Goal: Task Accomplishment & Management: Manage account settings

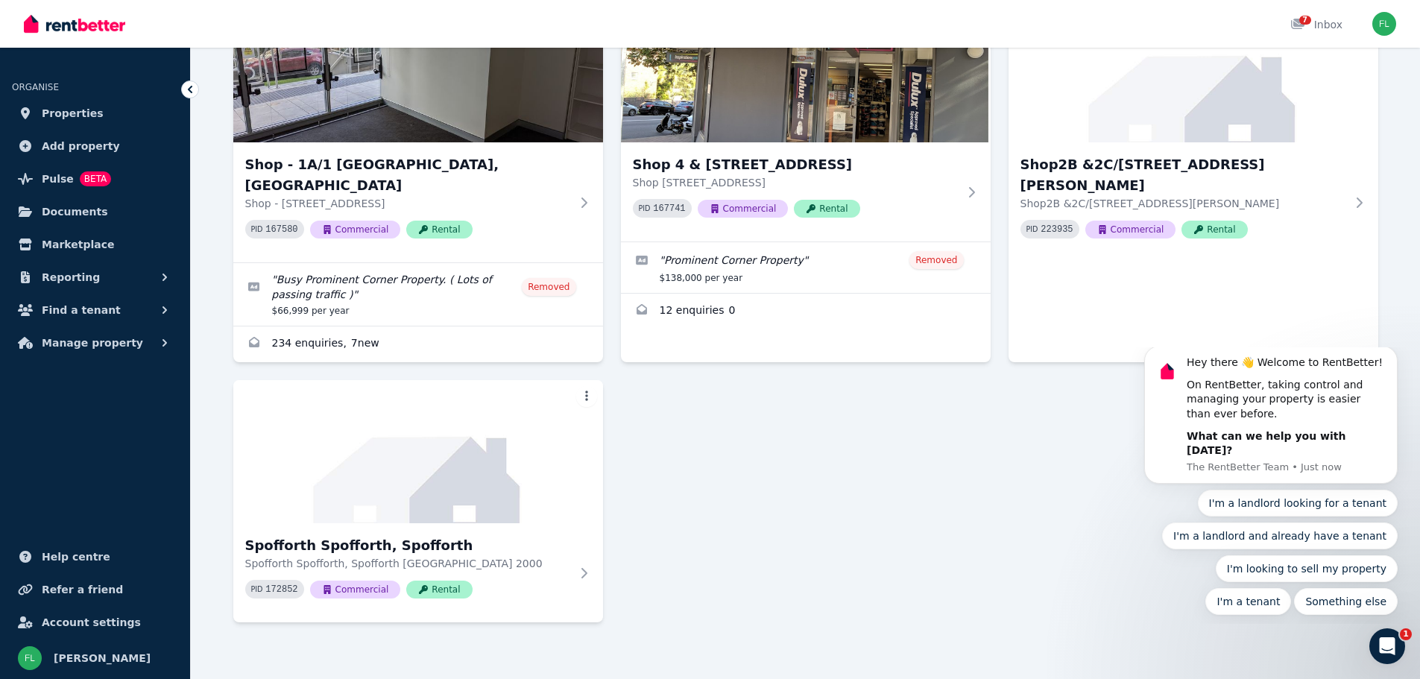
scroll to position [370, 0]
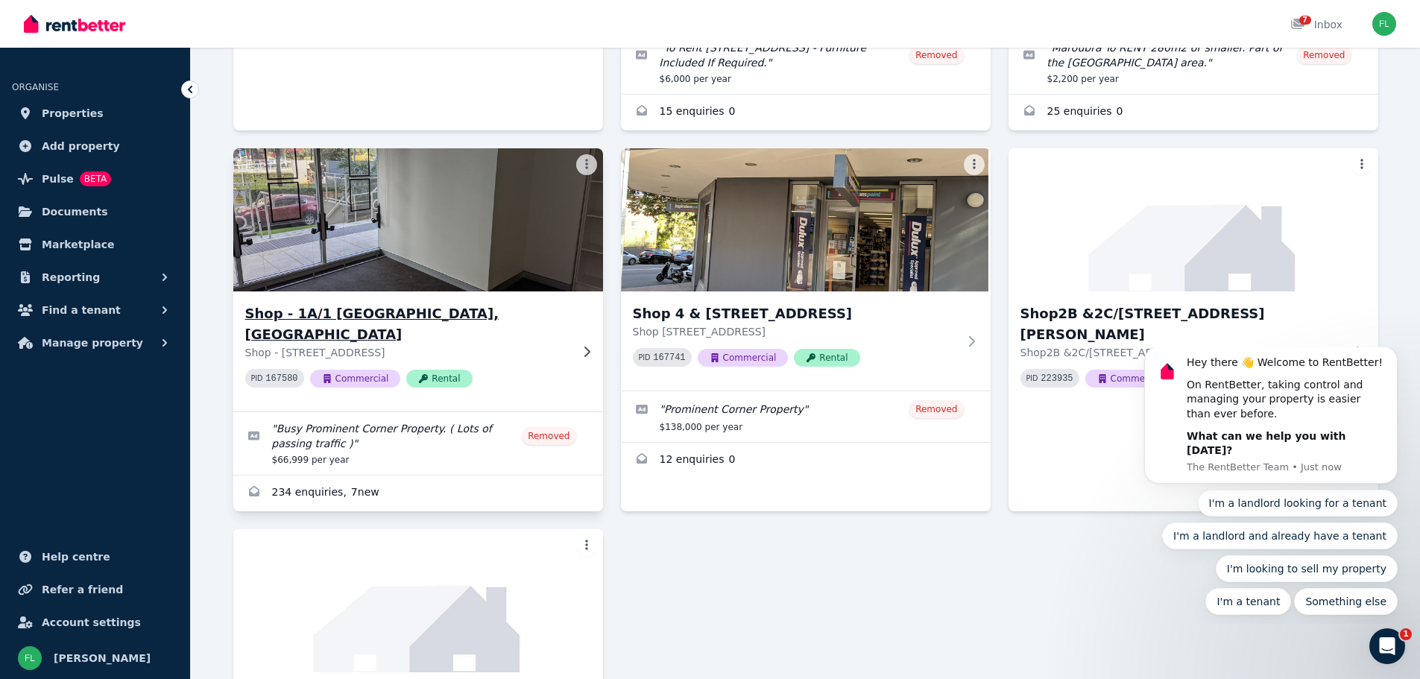
click at [397, 310] on h3 "Shop - 1A/1 Stromboli Strait, Wentworth Point" at bounding box center [407, 324] width 325 height 42
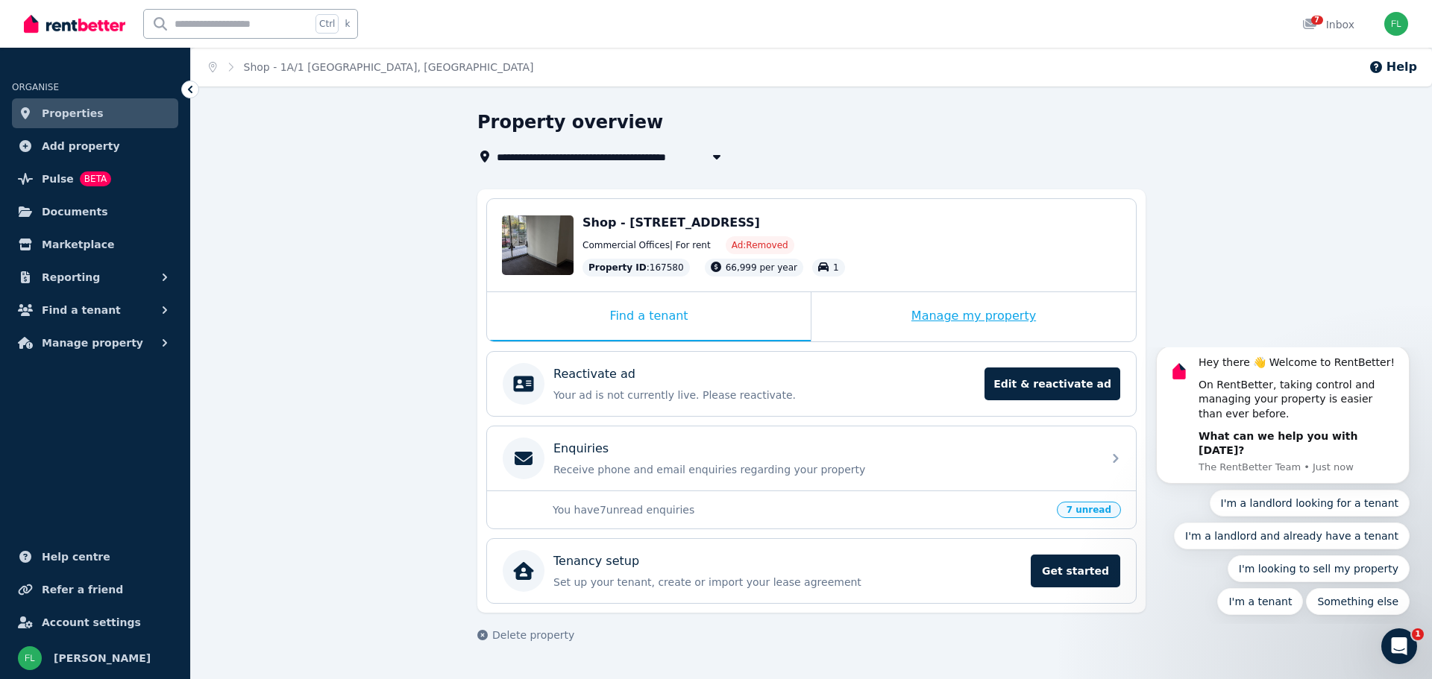
click at [964, 314] on div "Manage my property" at bounding box center [973, 316] width 324 height 49
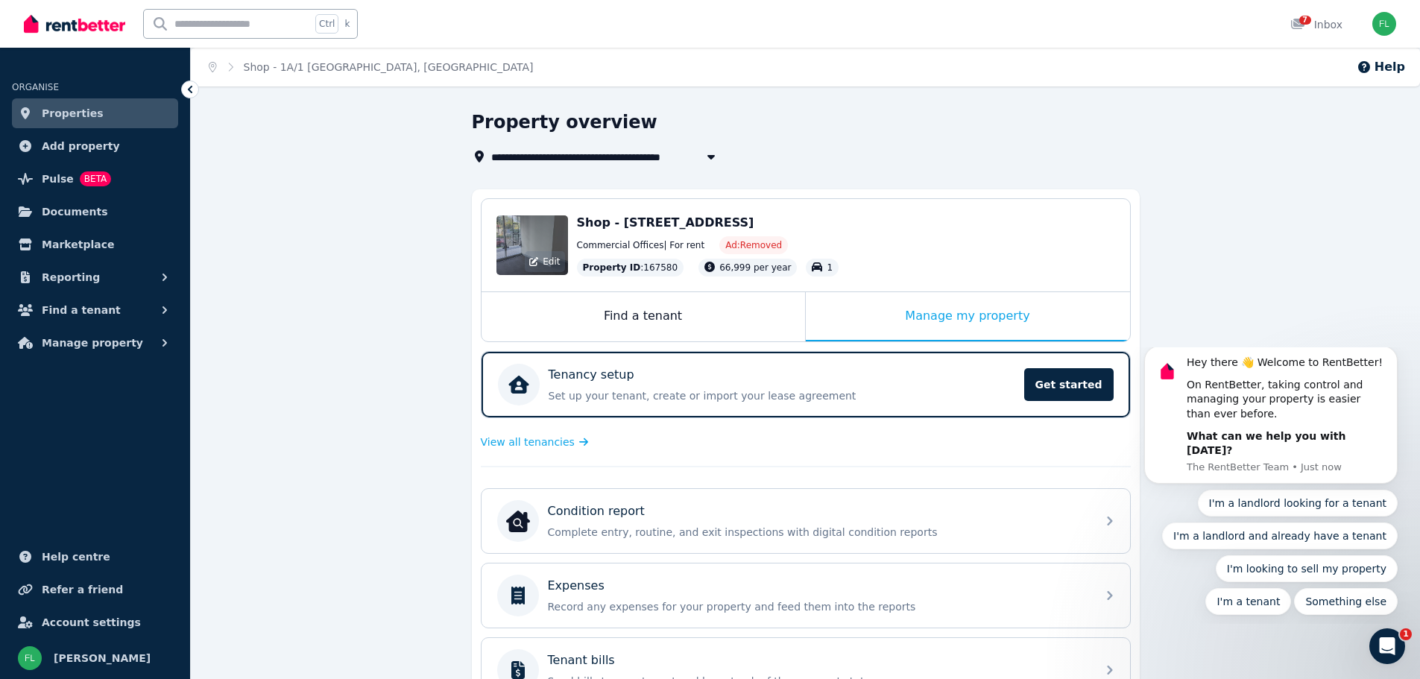
click at [538, 242] on div "Edit" at bounding box center [533, 245] width 72 height 60
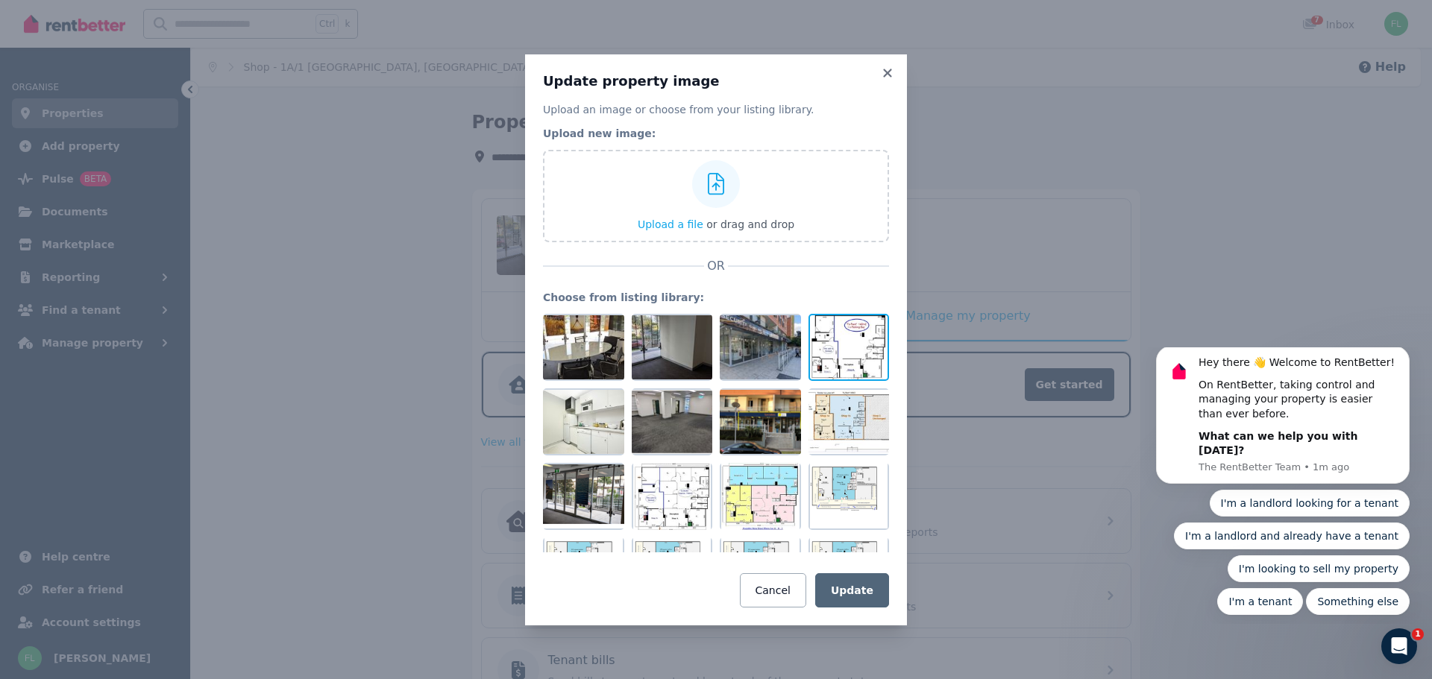
click at [851, 351] on div at bounding box center [848, 347] width 81 height 67
click at [847, 418] on div at bounding box center [848, 421] width 81 height 67
click at [838, 322] on div at bounding box center [848, 347] width 81 height 67
click at [844, 406] on div at bounding box center [848, 421] width 81 height 67
click at [839, 404] on div at bounding box center [848, 421] width 81 height 67
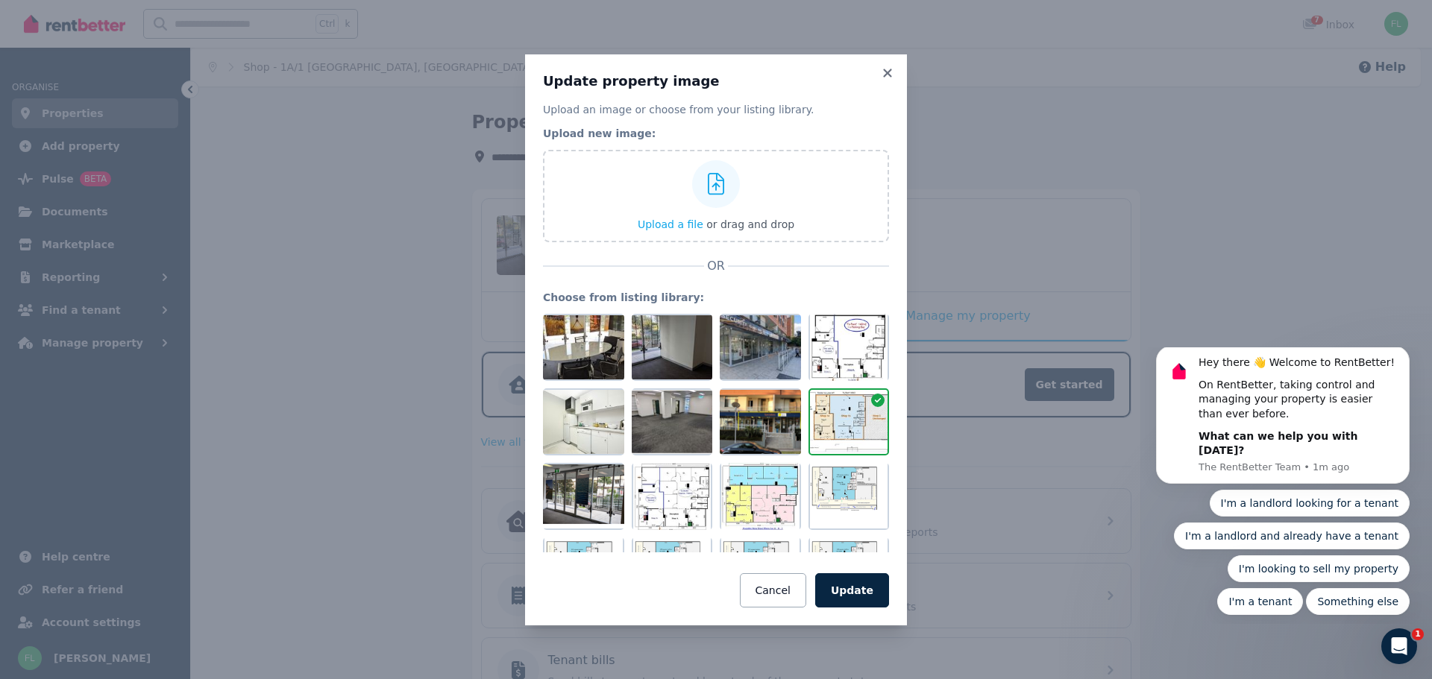
click at [731, 289] on div "Upload an image or choose from your listing library. Upload new image: Upload a…" at bounding box center [716, 355] width 346 height 506
click at [717, 265] on span "OR" at bounding box center [716, 266] width 24 height 18
click at [777, 586] on button "Cancel" at bounding box center [773, 590] width 66 height 34
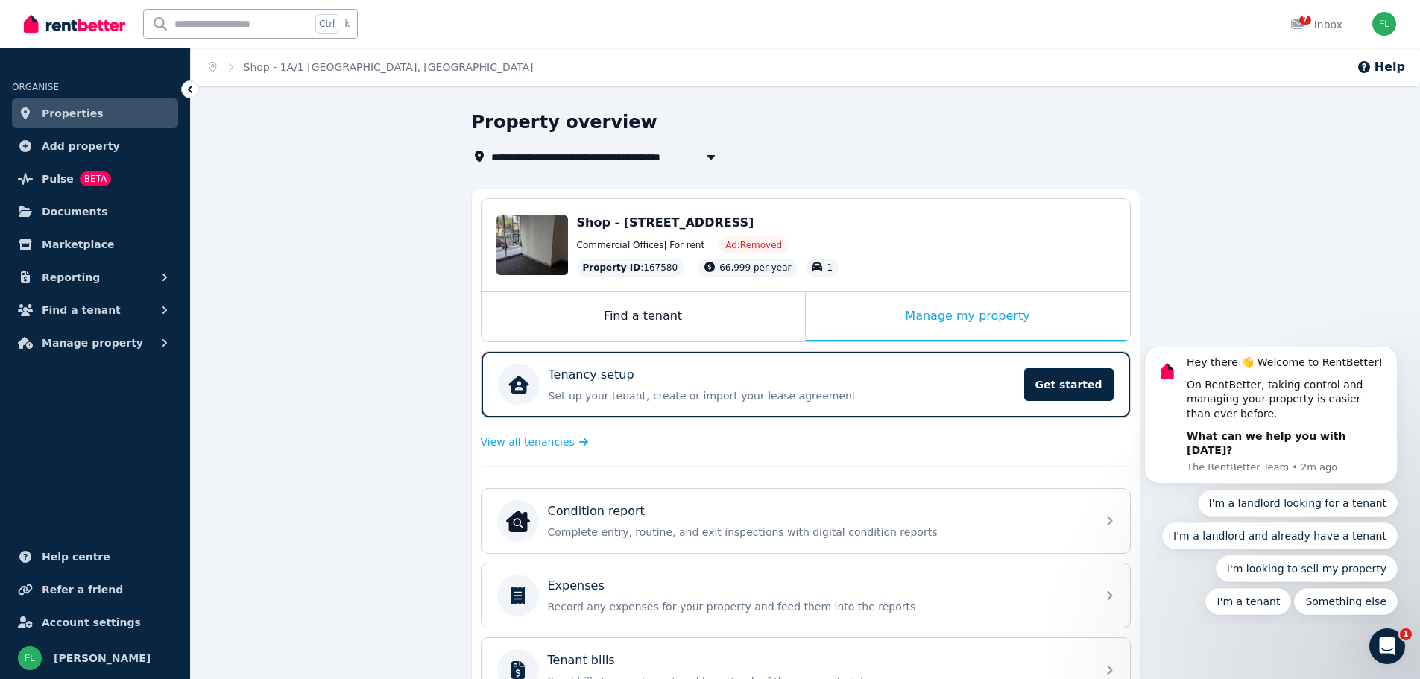
click at [710, 154] on icon "button" at bounding box center [711, 157] width 15 height 12
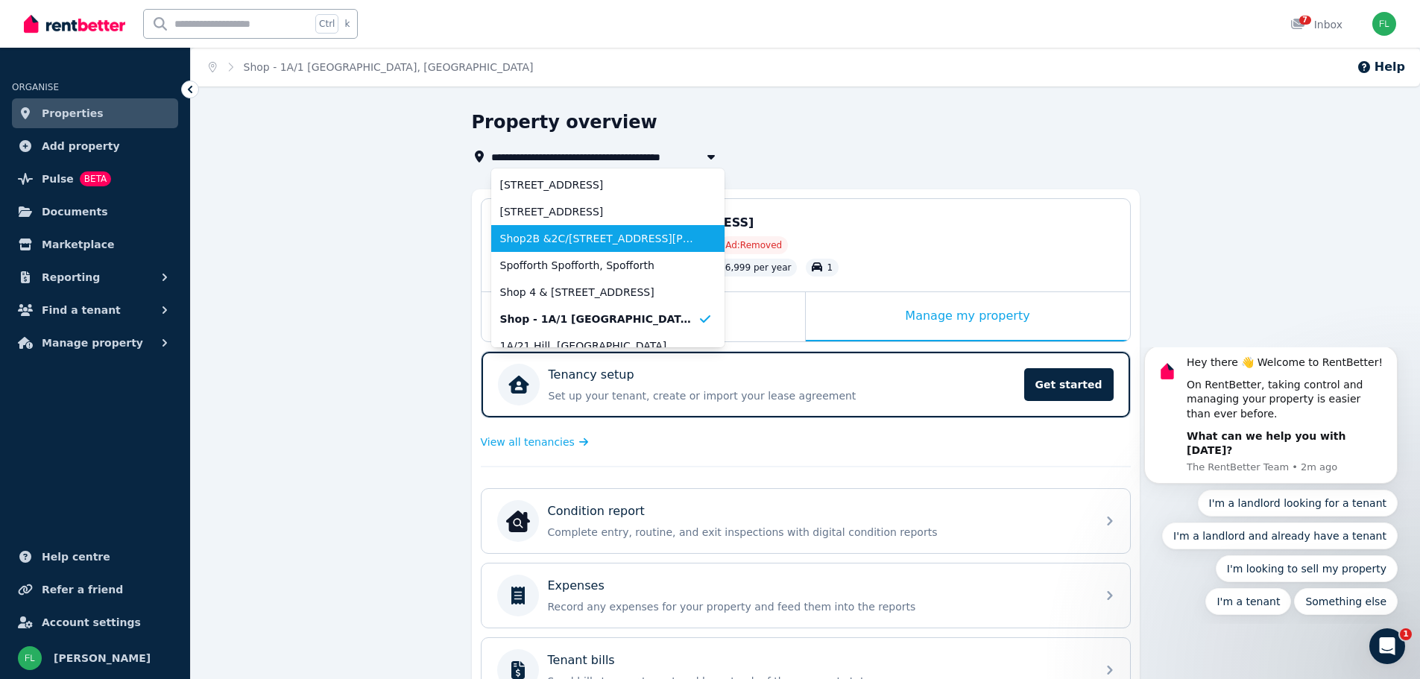
click at [603, 236] on span "Shop2B &2C/21 Hill Rd And Stromboli Strait, Wentworth Point/Newi" at bounding box center [599, 238] width 198 height 15
type input "**********"
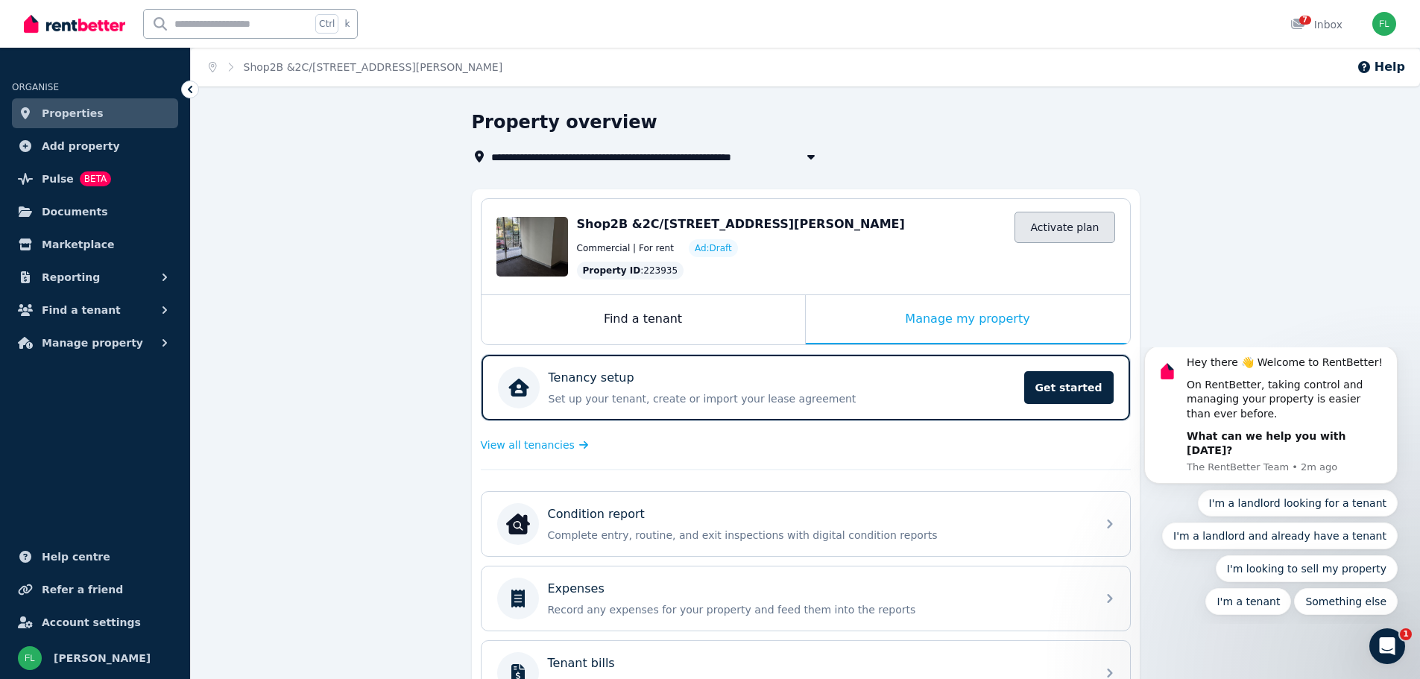
click at [1063, 232] on link "Activate plan" at bounding box center [1065, 227] width 100 height 31
